Goal: Transaction & Acquisition: Purchase product/service

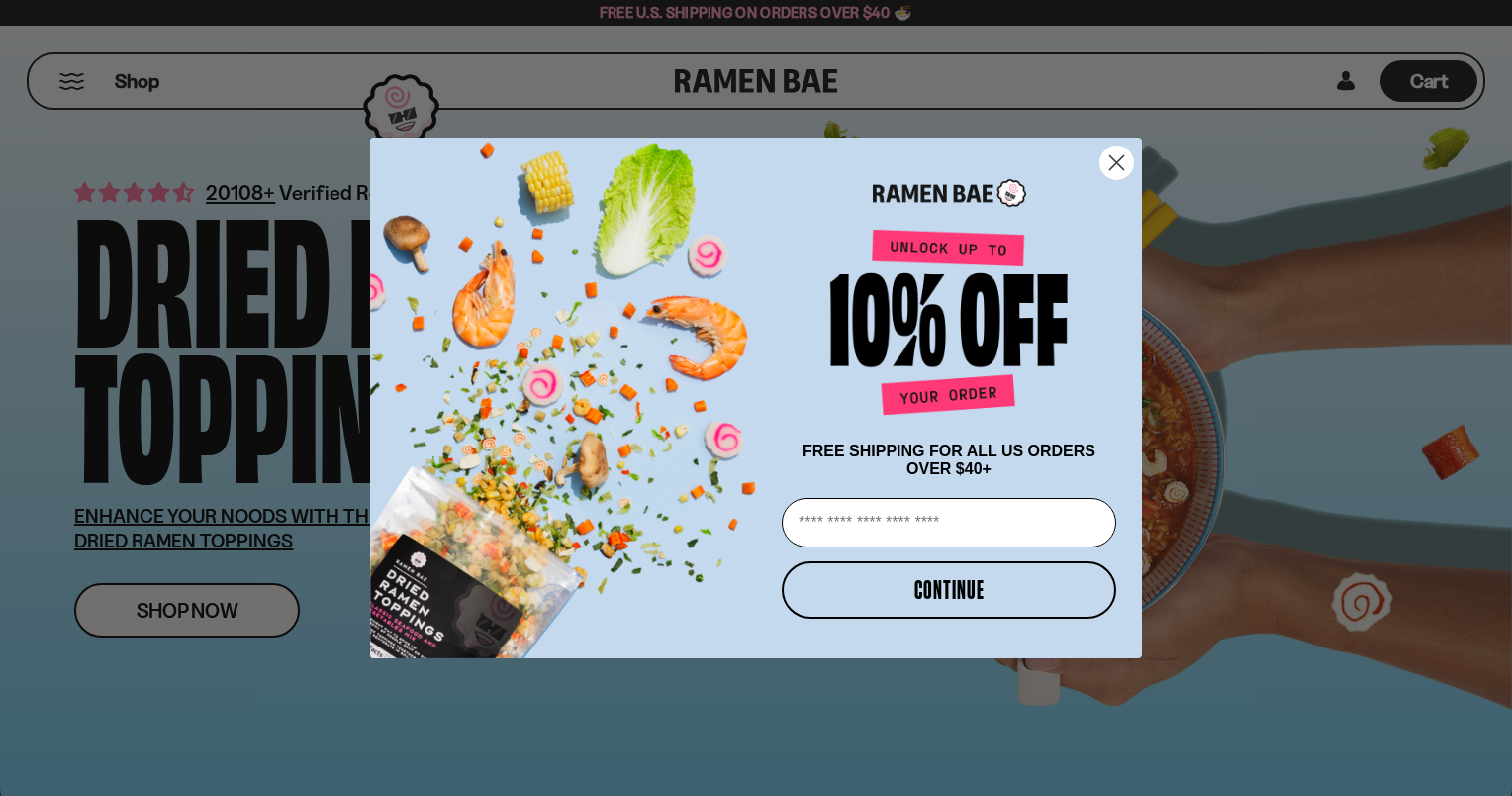
click at [1128, 151] on circle "Close dialog" at bounding box center [1116, 163] width 33 height 33
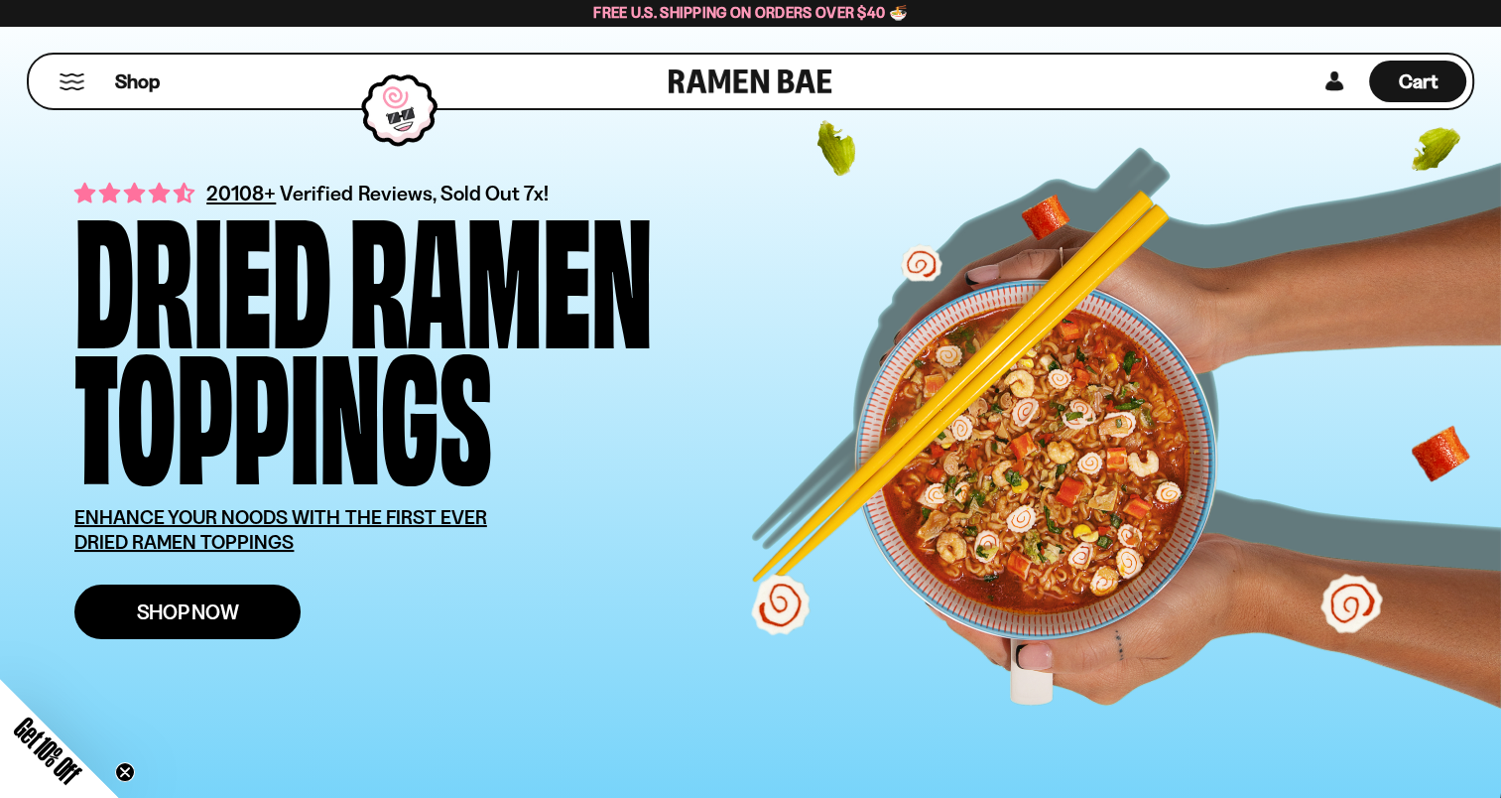
drag, startPoint x: 263, startPoint y: 610, endPoint x: 285, endPoint y: 592, distance: 28.2
click at [263, 610] on link "Shop Now" at bounding box center [187, 611] width 226 height 55
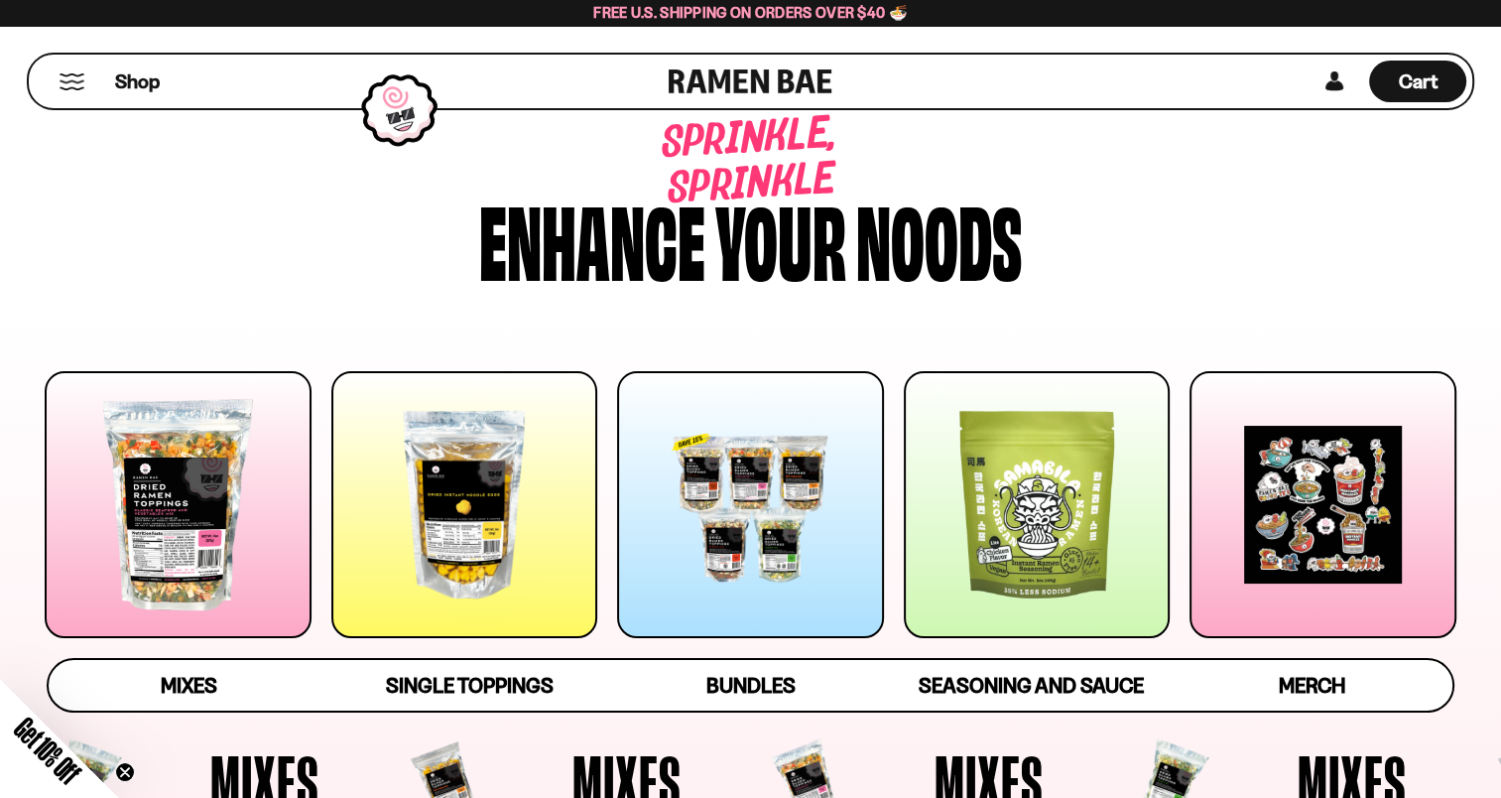
click at [147, 490] on div at bounding box center [178, 504] width 267 height 267
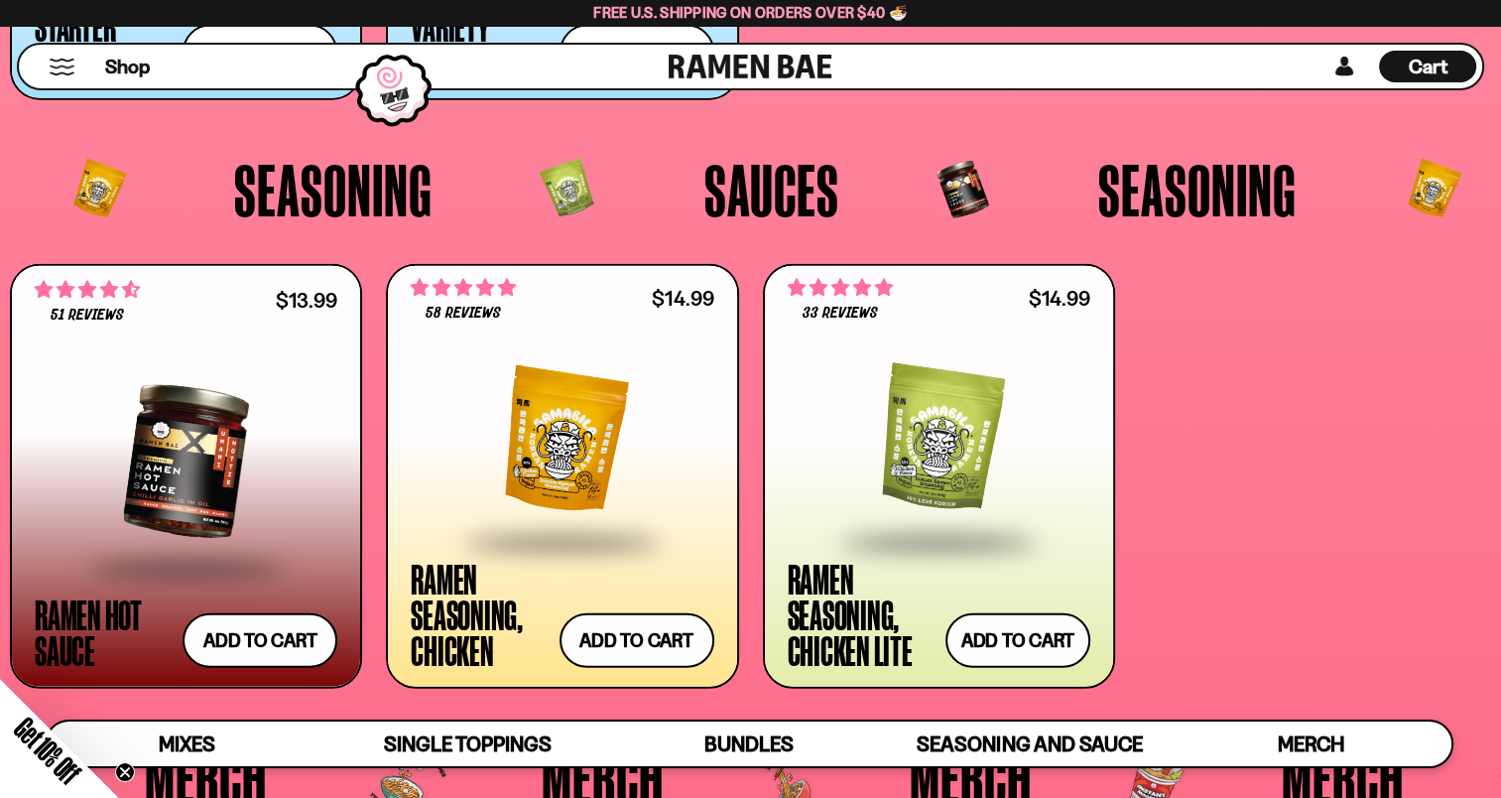
scroll to position [4605, 0]
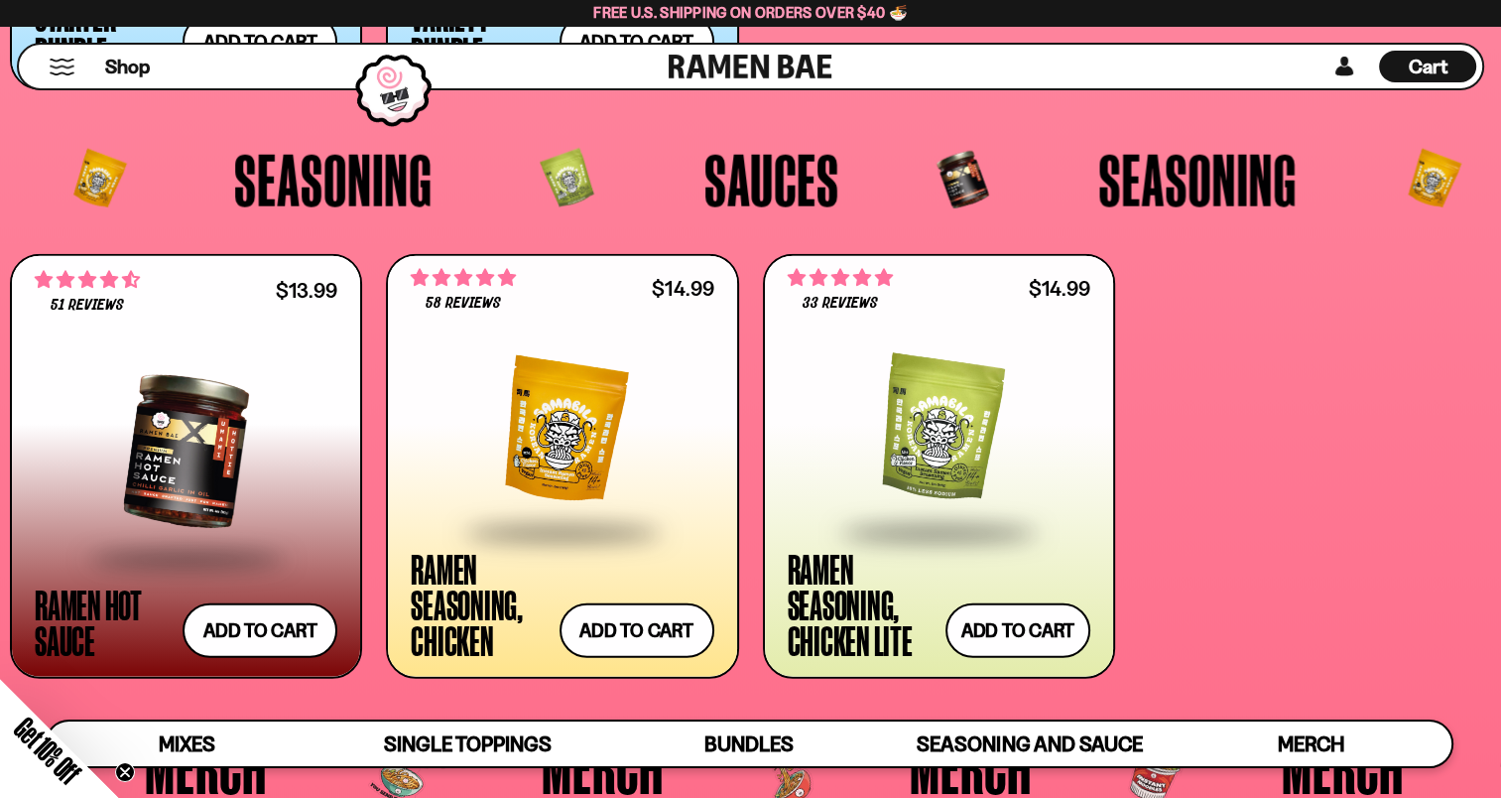
click at [961, 436] on div at bounding box center [939, 430] width 303 height 198
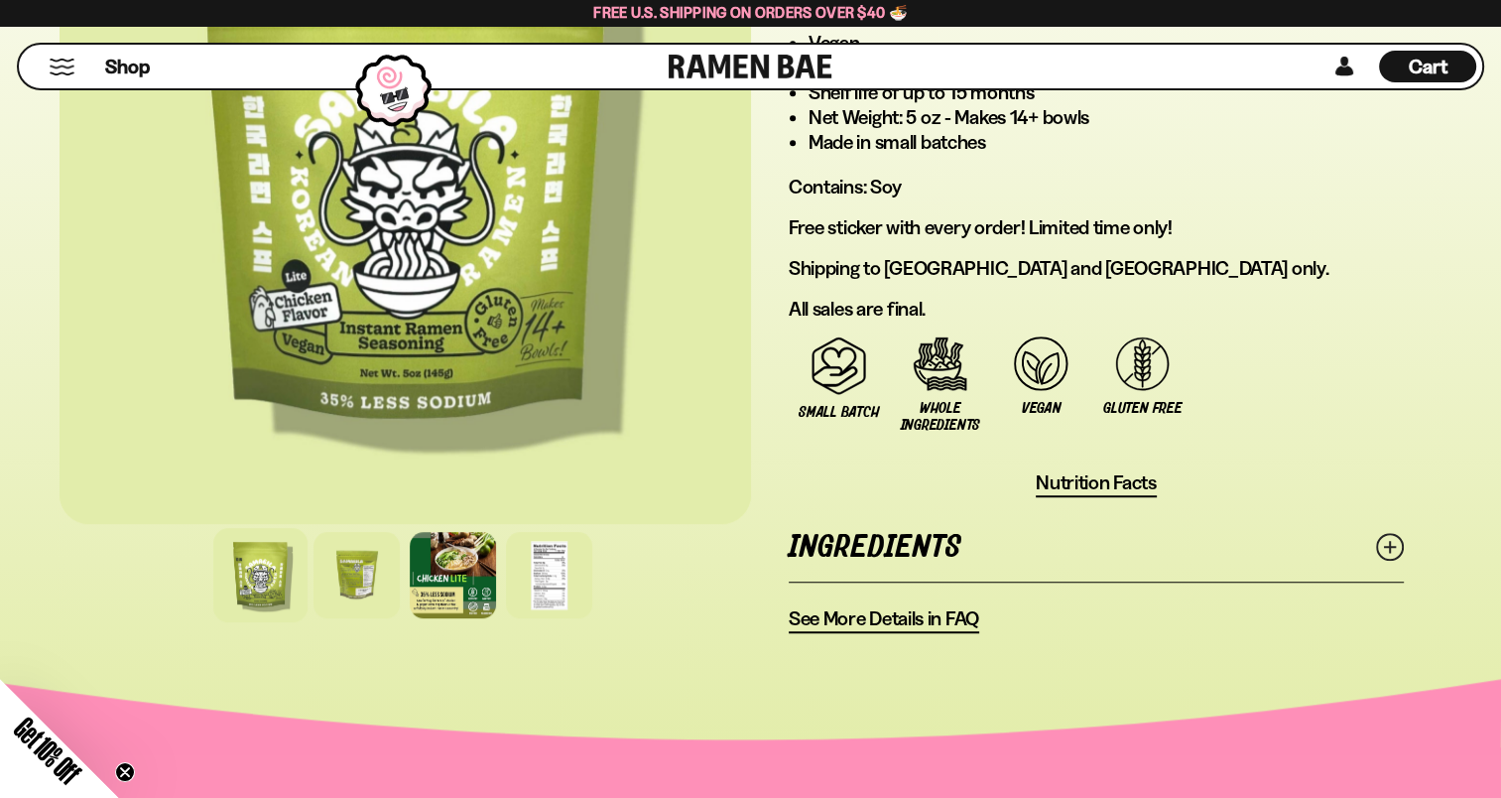
scroll to position [1389, 0]
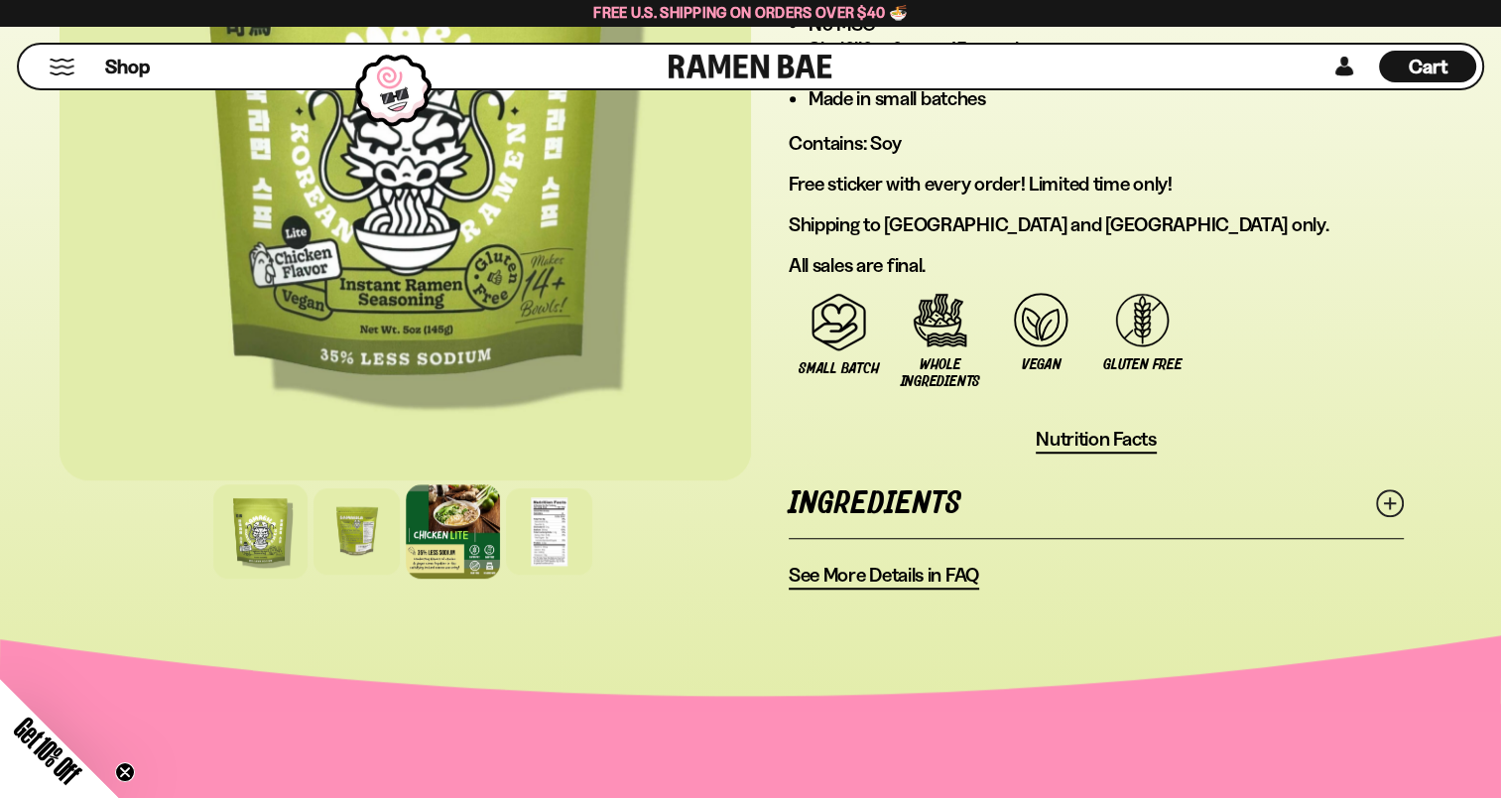
click at [443, 545] on div at bounding box center [453, 531] width 94 height 94
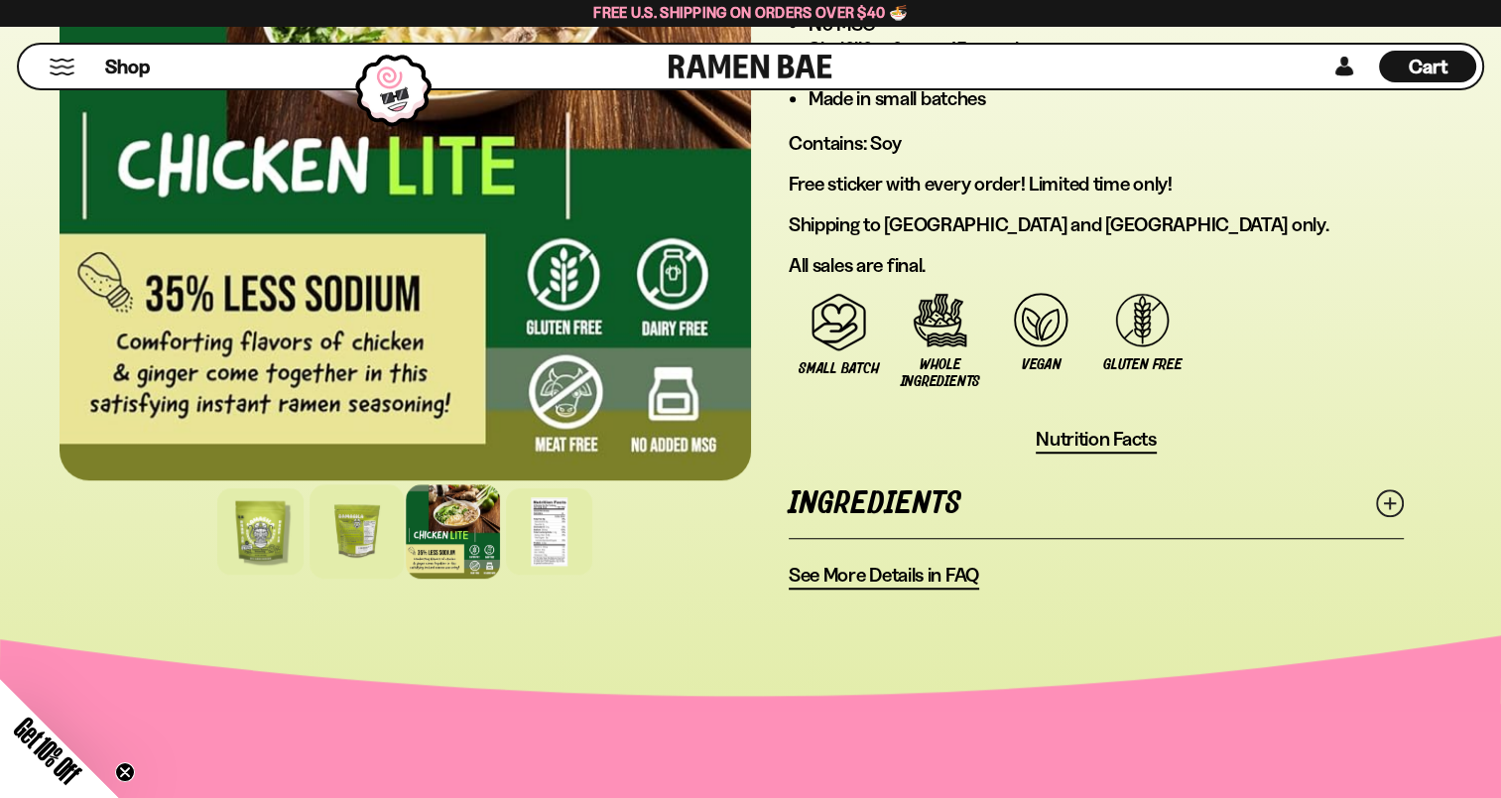
click at [351, 539] on div at bounding box center [357, 531] width 94 height 94
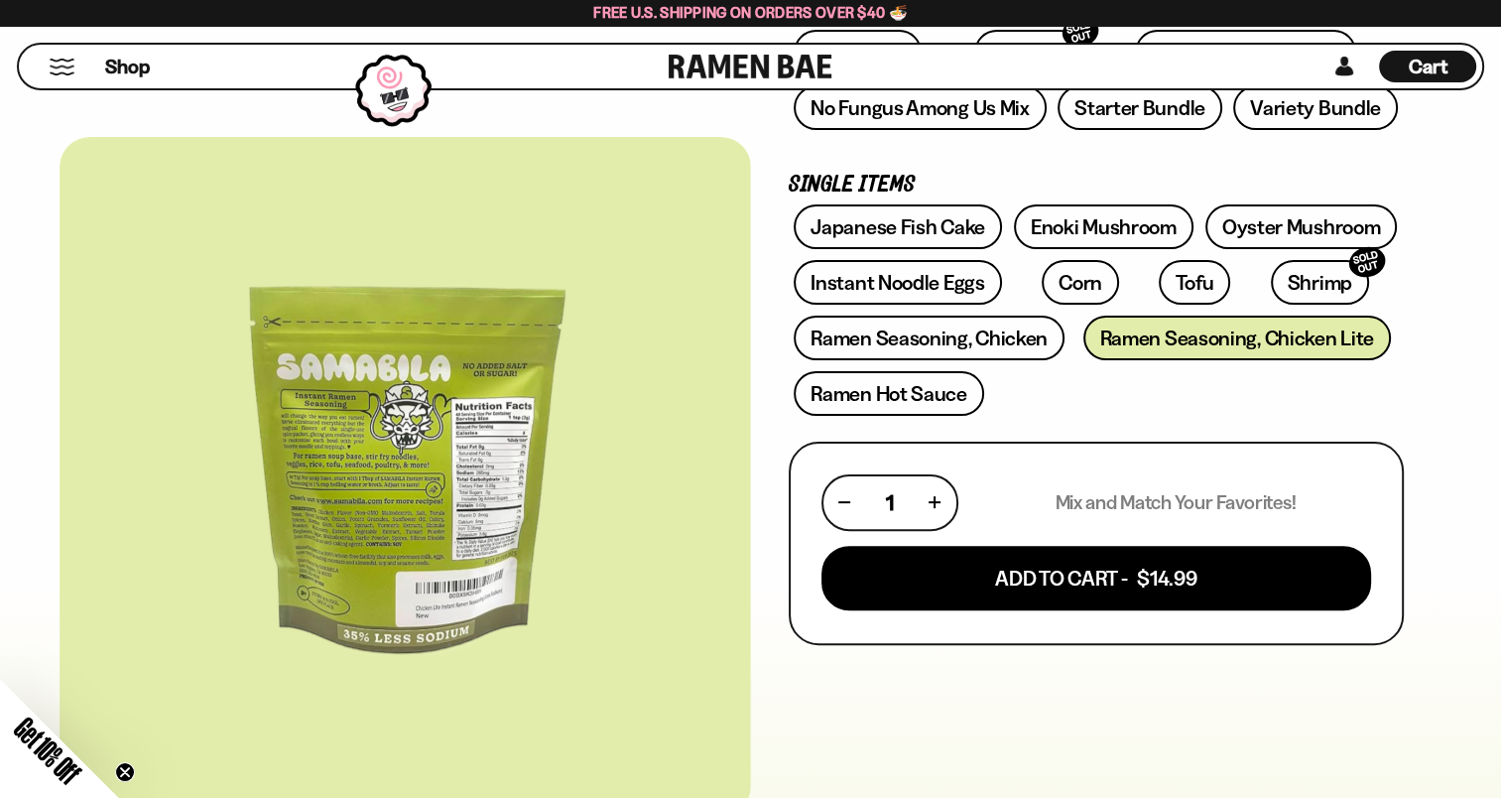
scroll to position [198, 0]
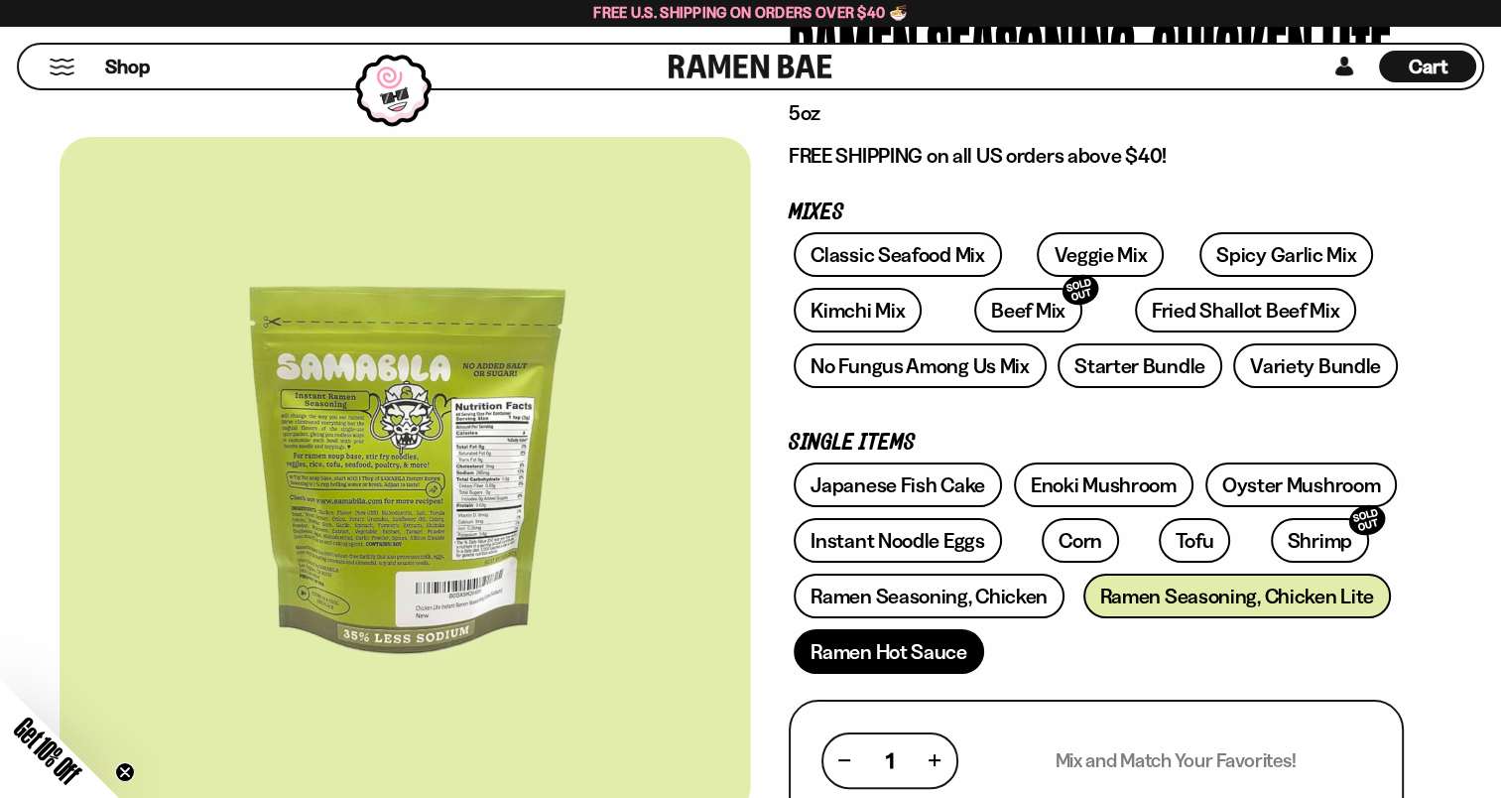
click at [904, 659] on link "Ramen Hot Sauce" at bounding box center [889, 651] width 190 height 45
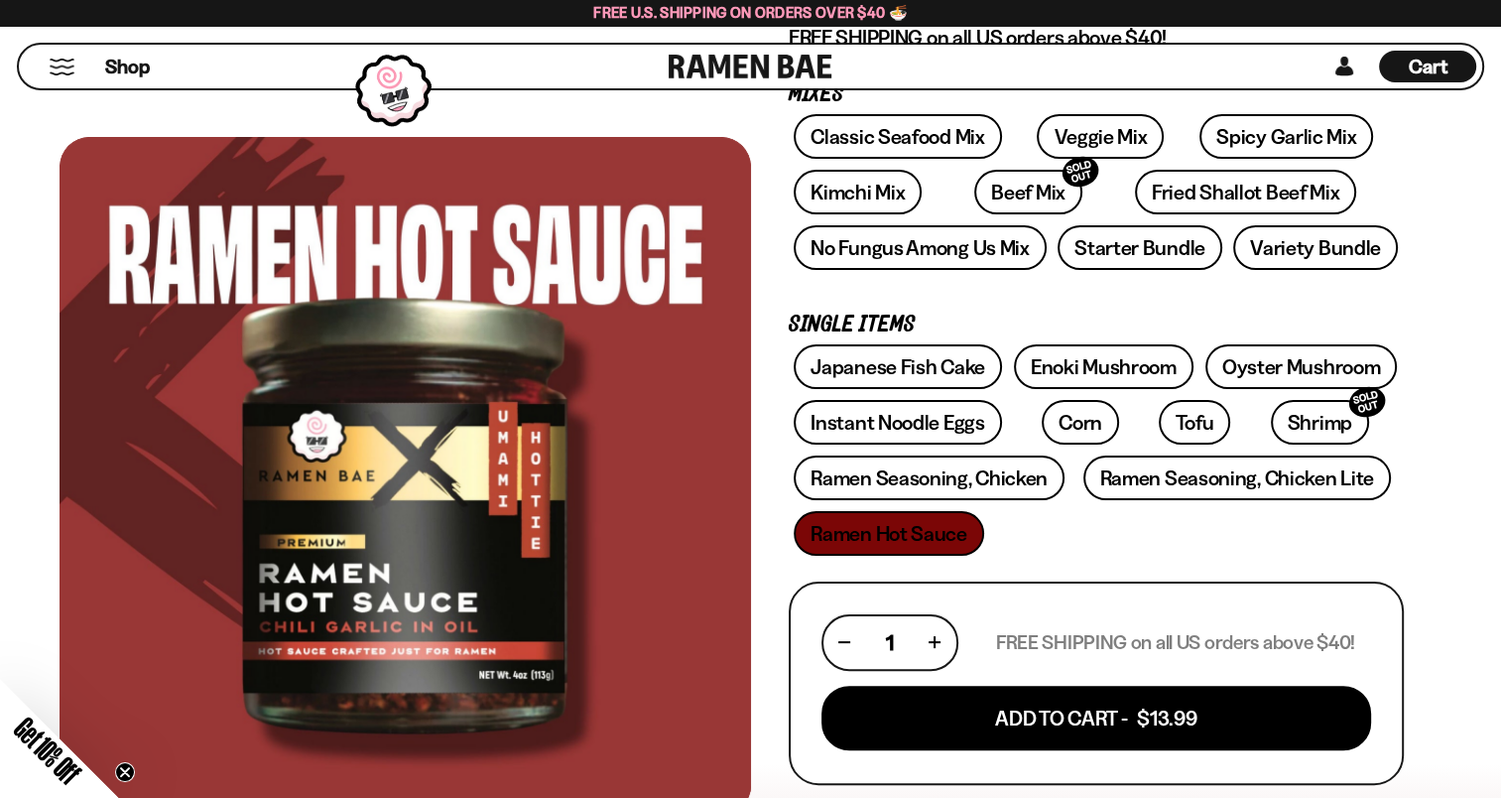
scroll to position [397, 0]
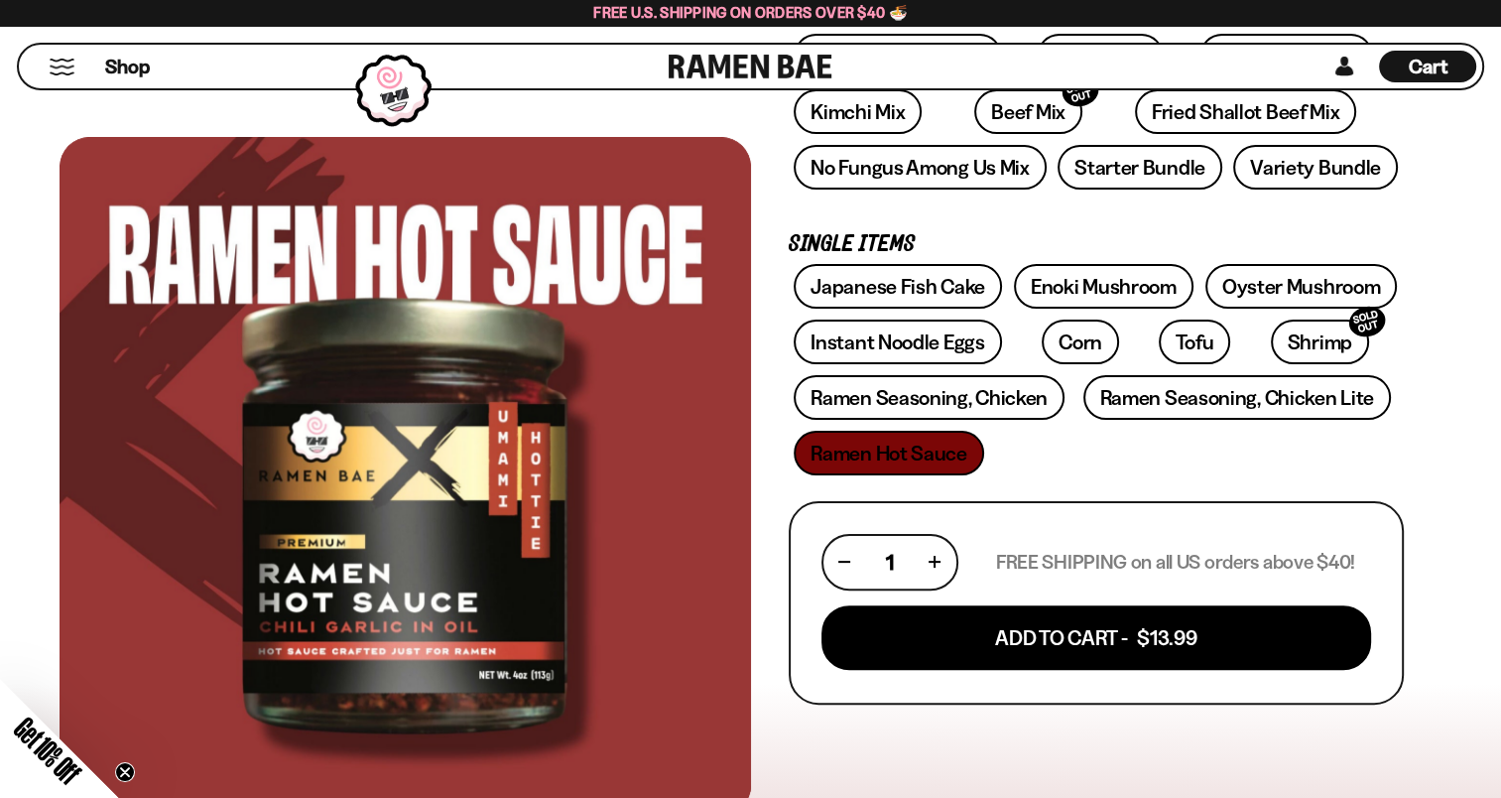
click at [699, 60] on link at bounding box center [751, 67] width 164 height 44
